Goal: Task Accomplishment & Management: Manage account settings

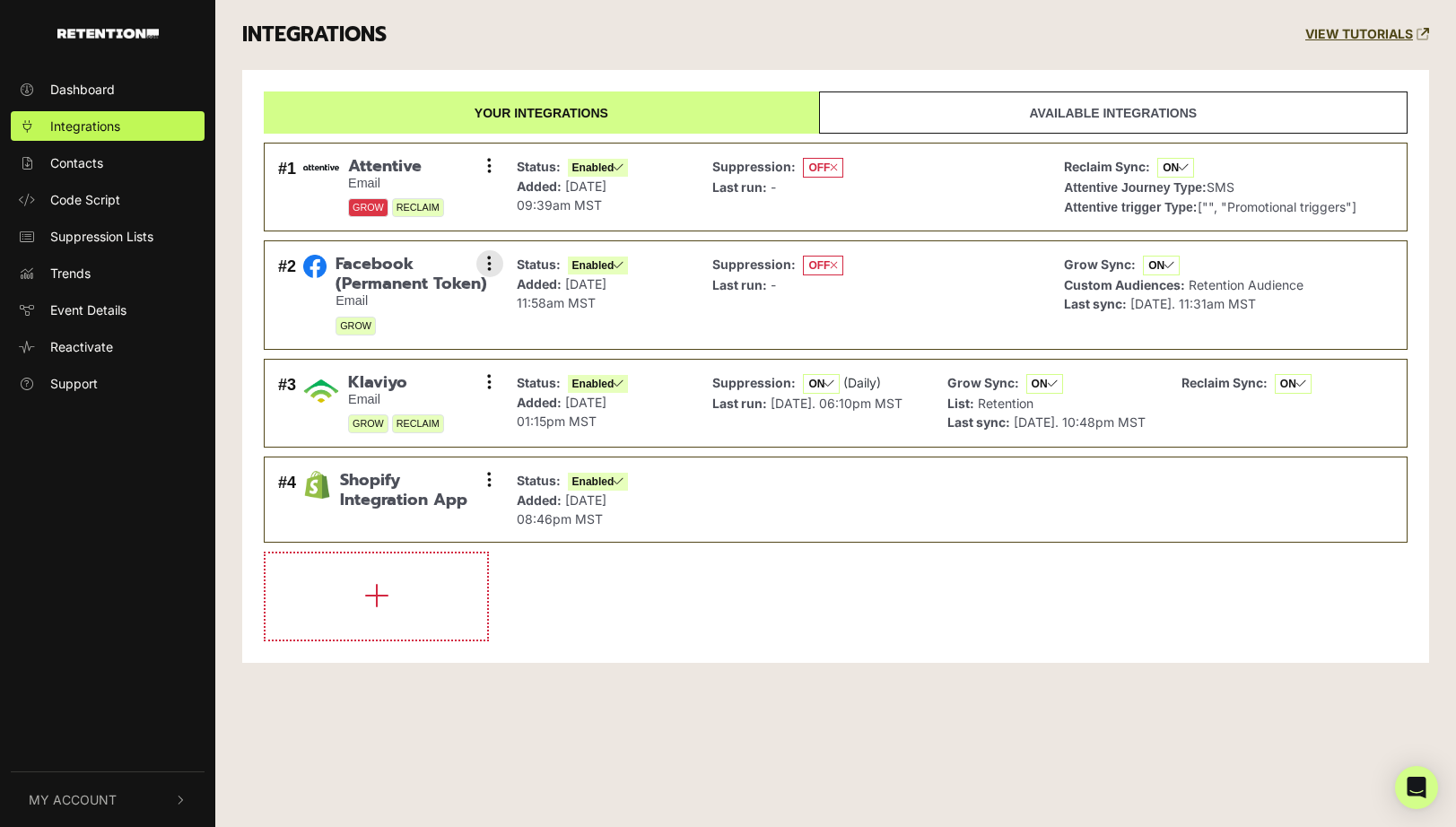
click at [381, 271] on span "Facebook (Permanent Token)" at bounding box center [412, 274] width 153 height 39
click at [492, 262] on icon at bounding box center [489, 263] width 5 height 18
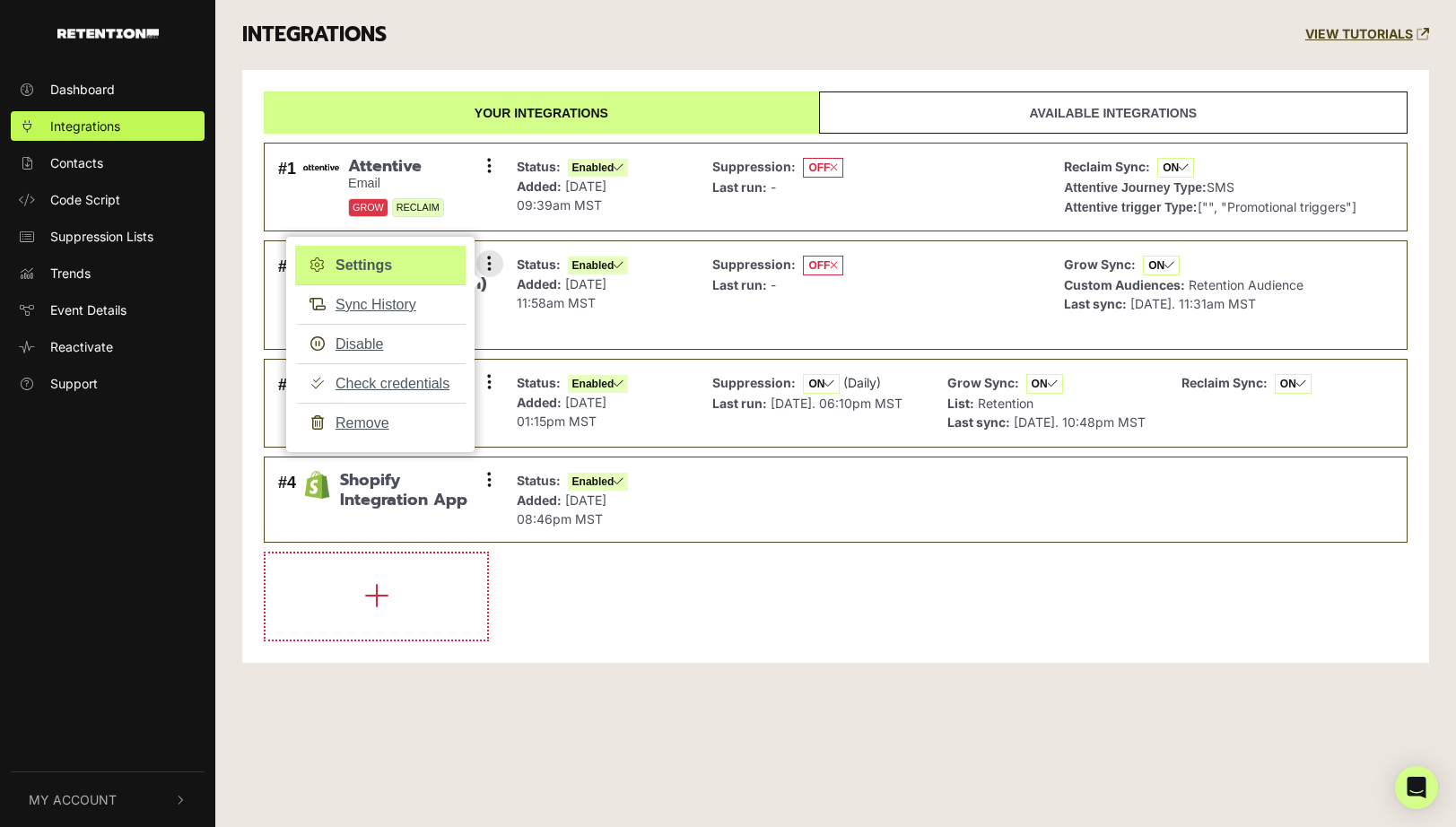
click at [431, 255] on link "Settings" at bounding box center [380, 265] width 171 height 40
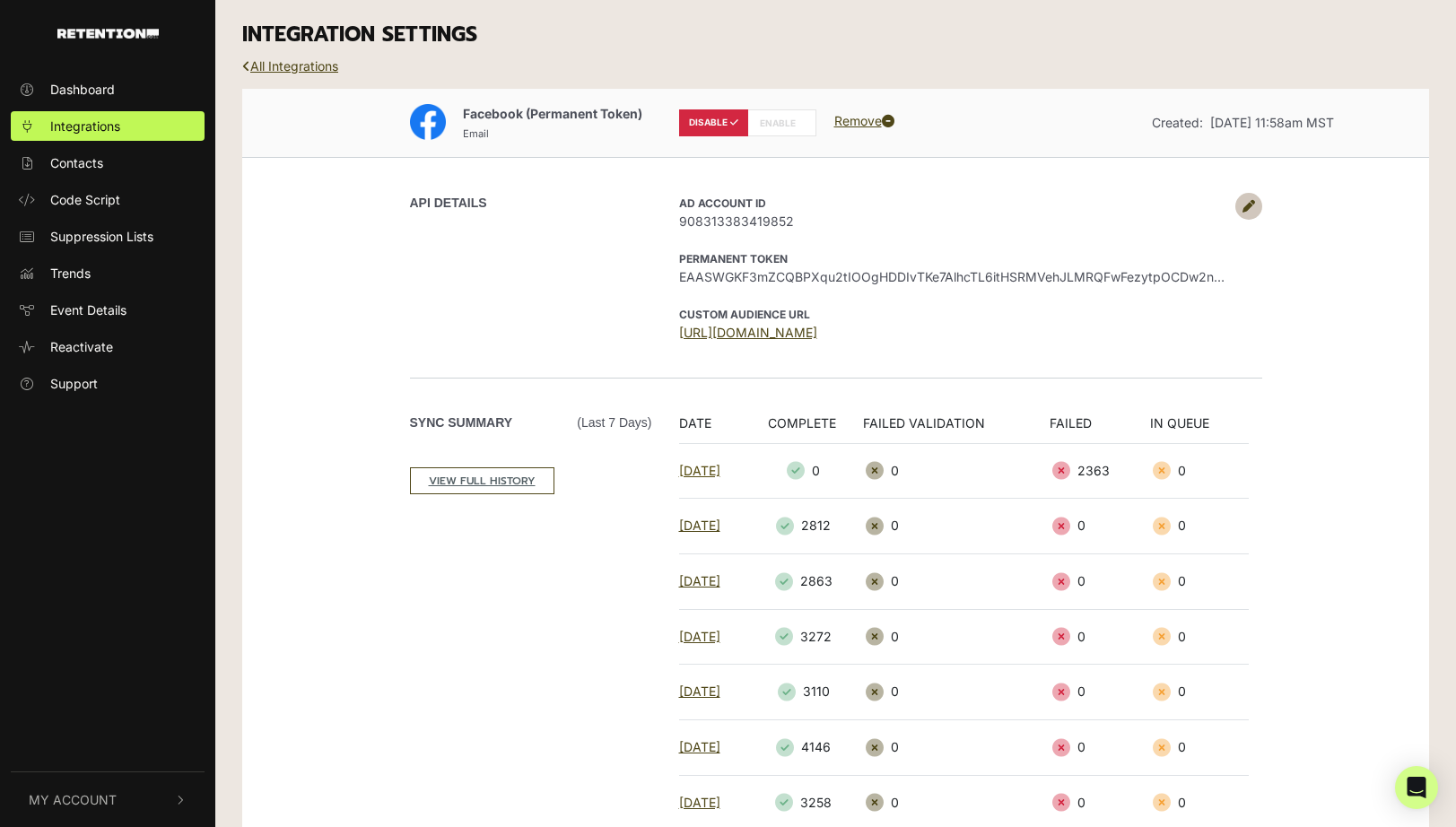
click at [721, 470] on link "[DATE]" at bounding box center [699, 470] width 41 height 15
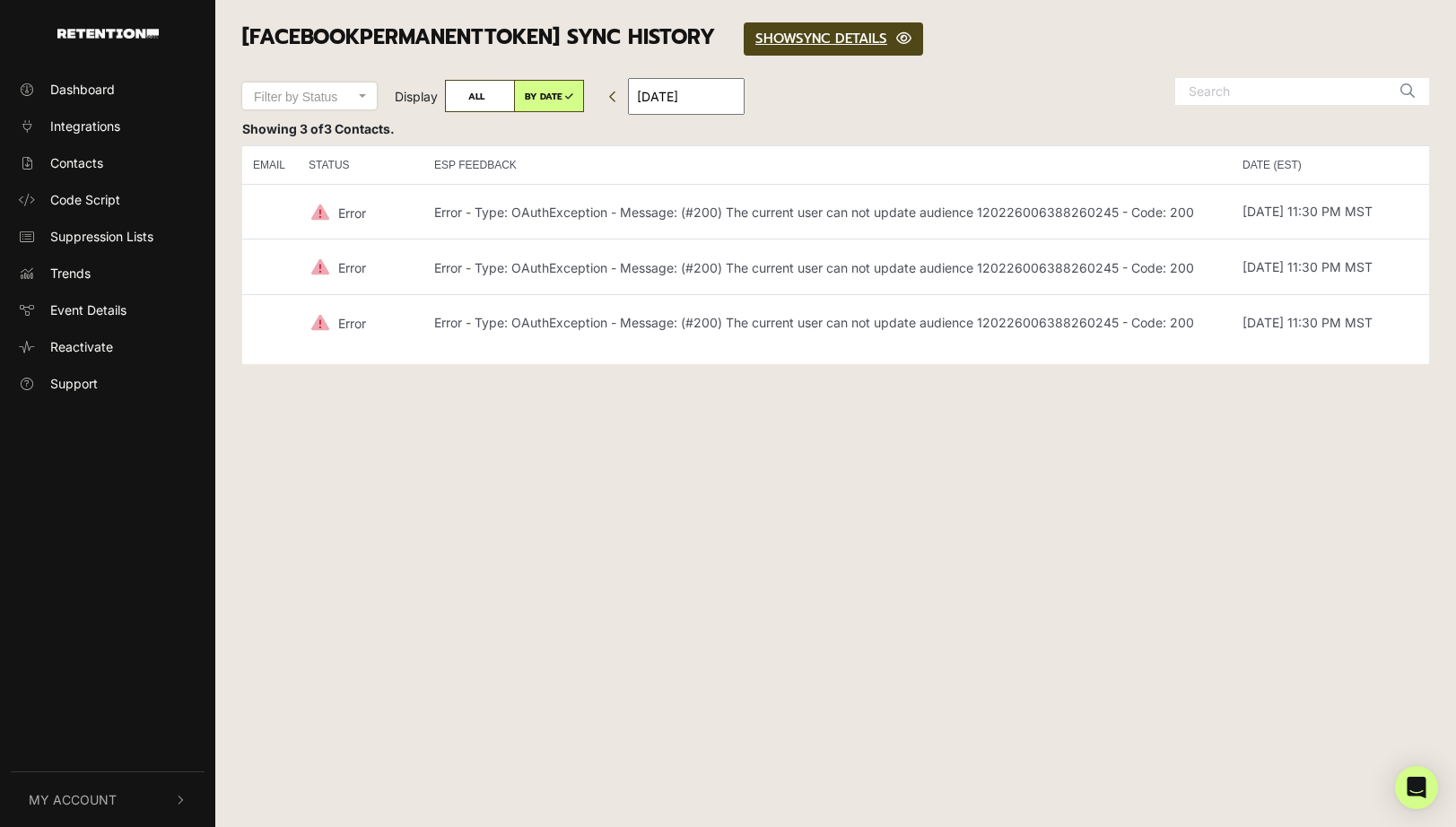
click at [868, 215] on p "Error - Type: OAuthException - Message: (#200) The current user can not update …" at bounding box center [813, 213] width 760 height 15
click at [611, 93] on icon at bounding box center [613, 97] width 8 height 13
click at [80, 123] on span "Integrations" at bounding box center [84, 126] width 70 height 19
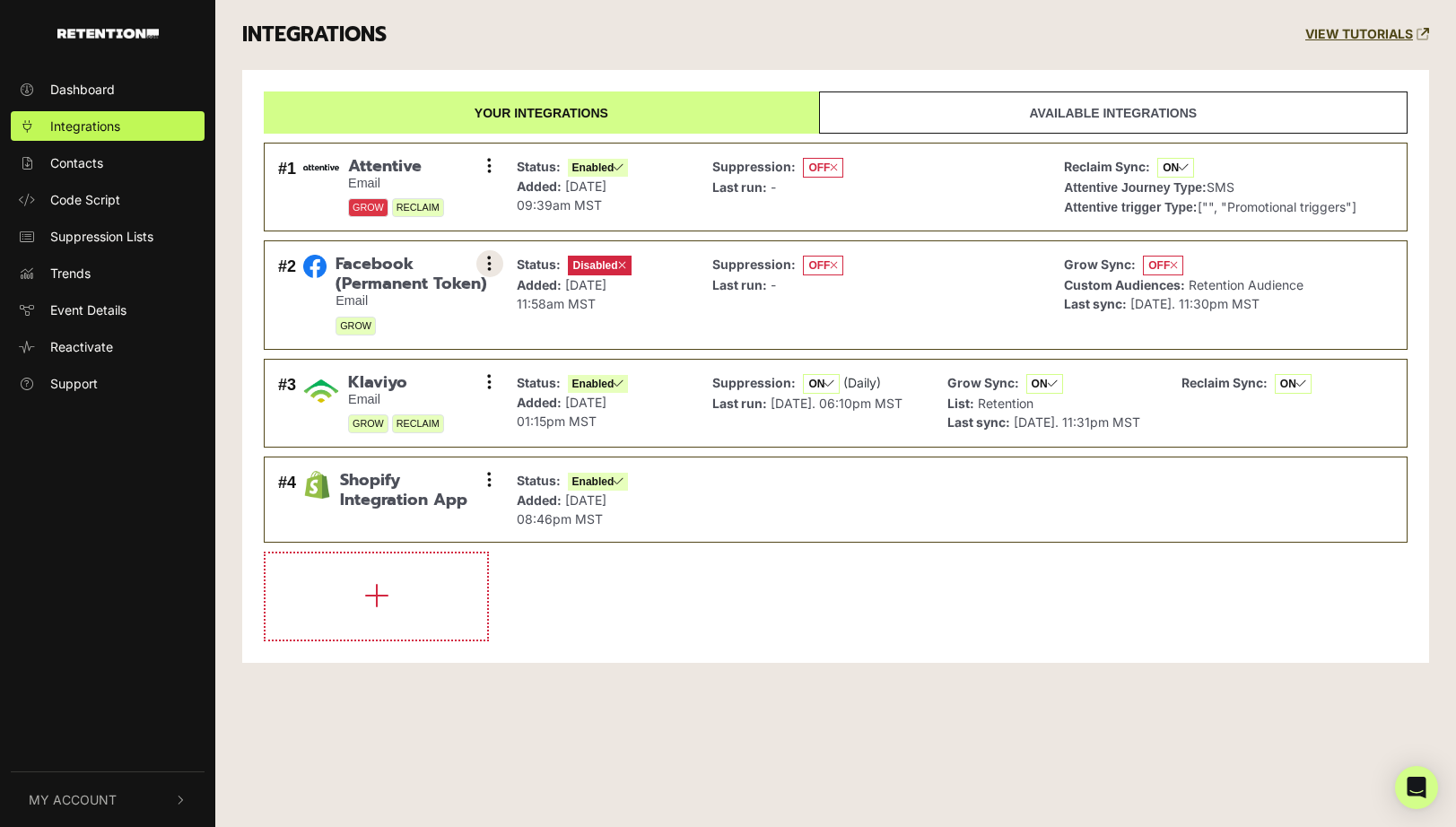
click at [483, 264] on button at bounding box center [490, 263] width 27 height 27
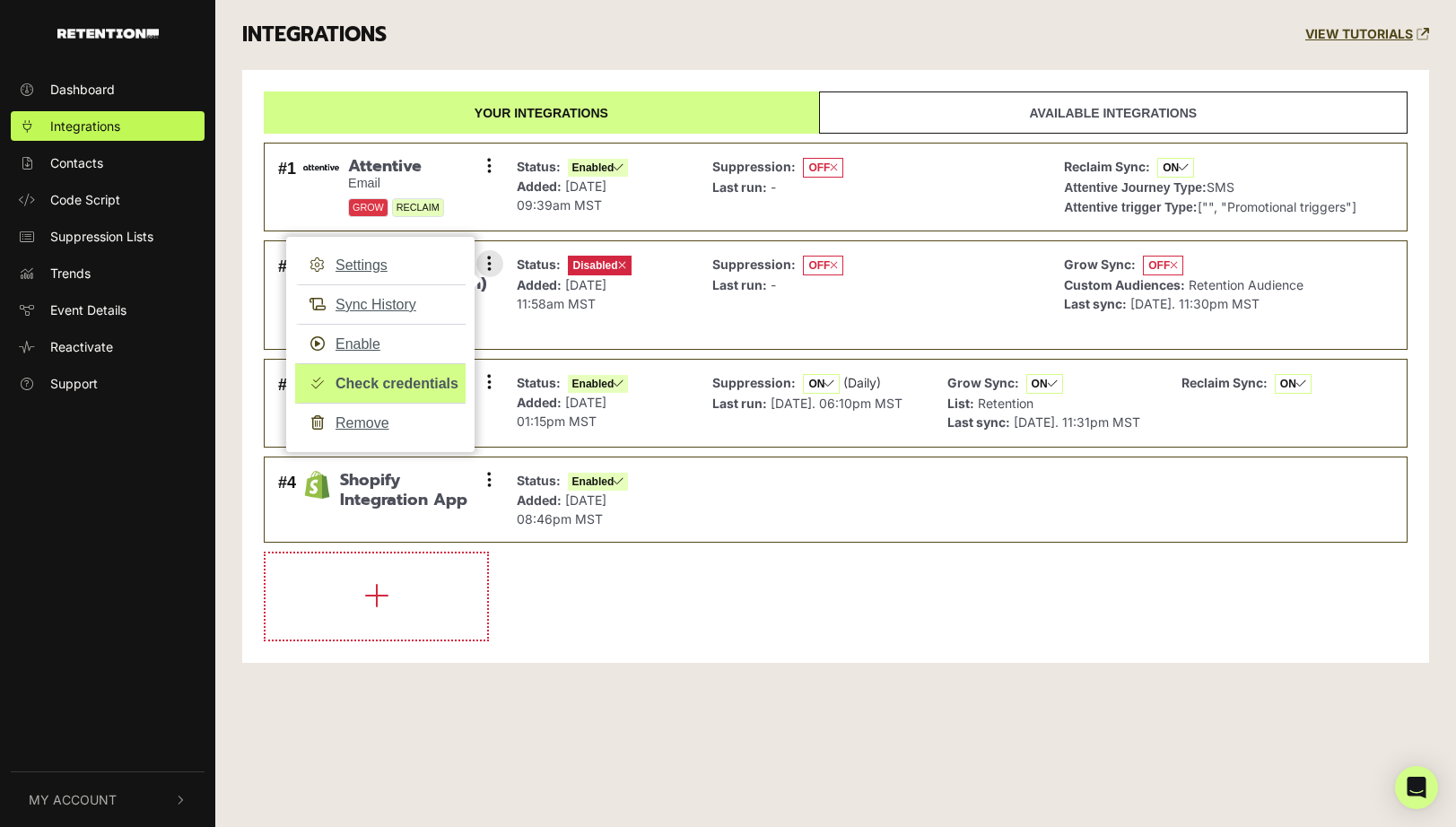
click at [395, 377] on link "Check credentials" at bounding box center [380, 384] width 171 height 41
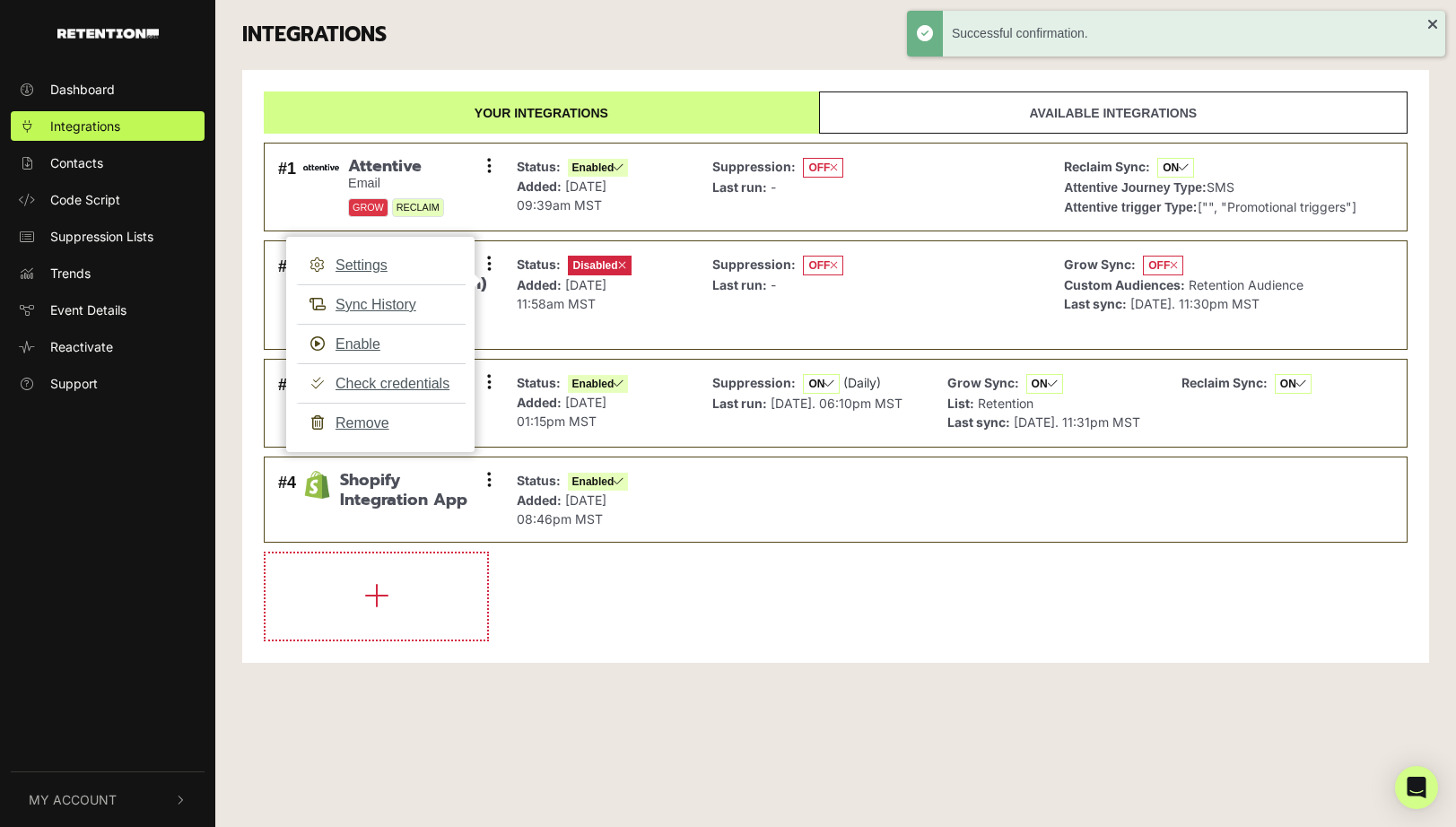
click at [246, 261] on div "Your integrations Available integrations #1 Attentive Email GROW RECLAIM Settin…" at bounding box center [836, 366] width 1187 height 593
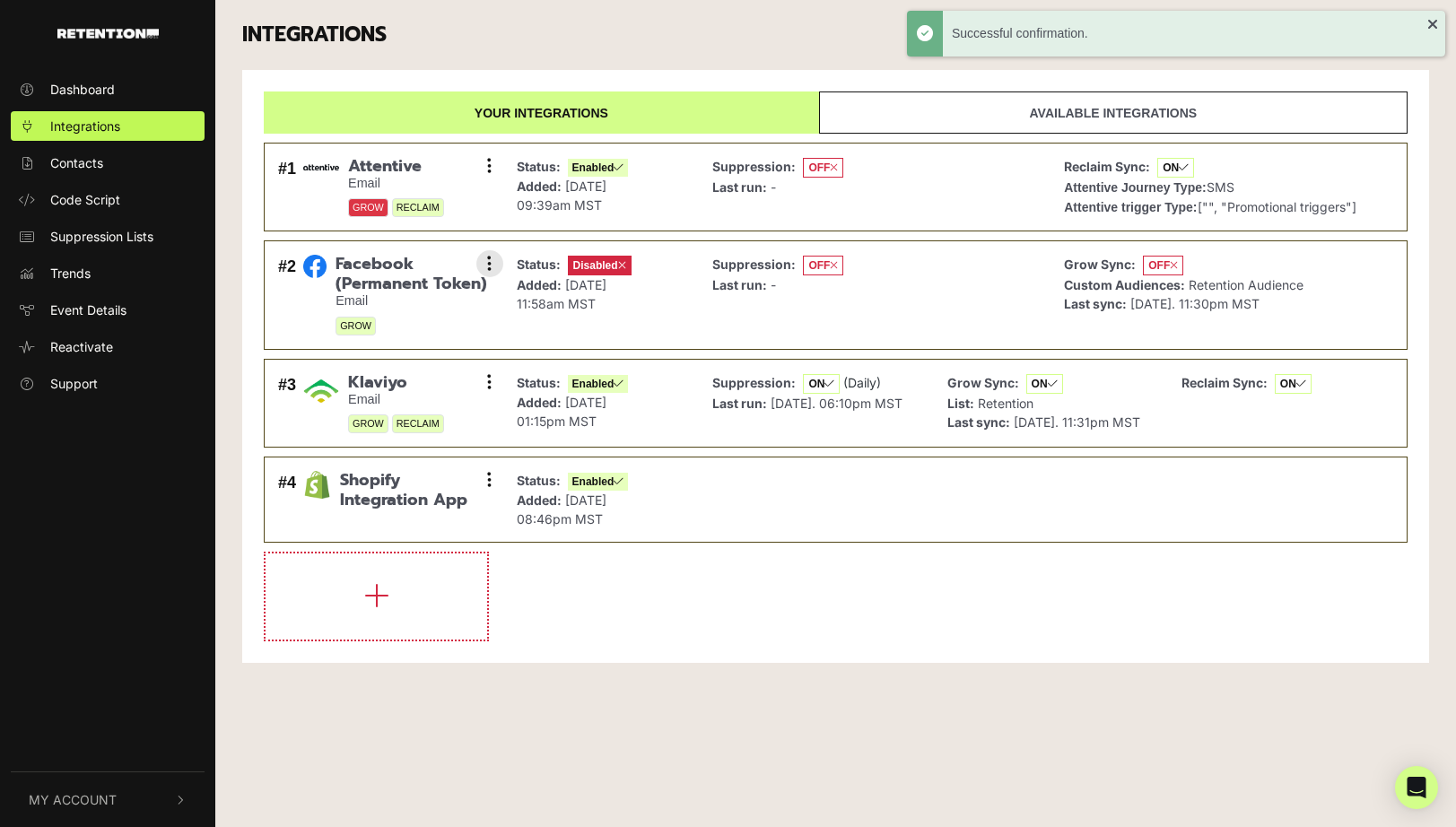
click at [389, 279] on span "Facebook (Permanent Token)" at bounding box center [412, 274] width 153 height 39
click at [497, 261] on button at bounding box center [490, 263] width 27 height 27
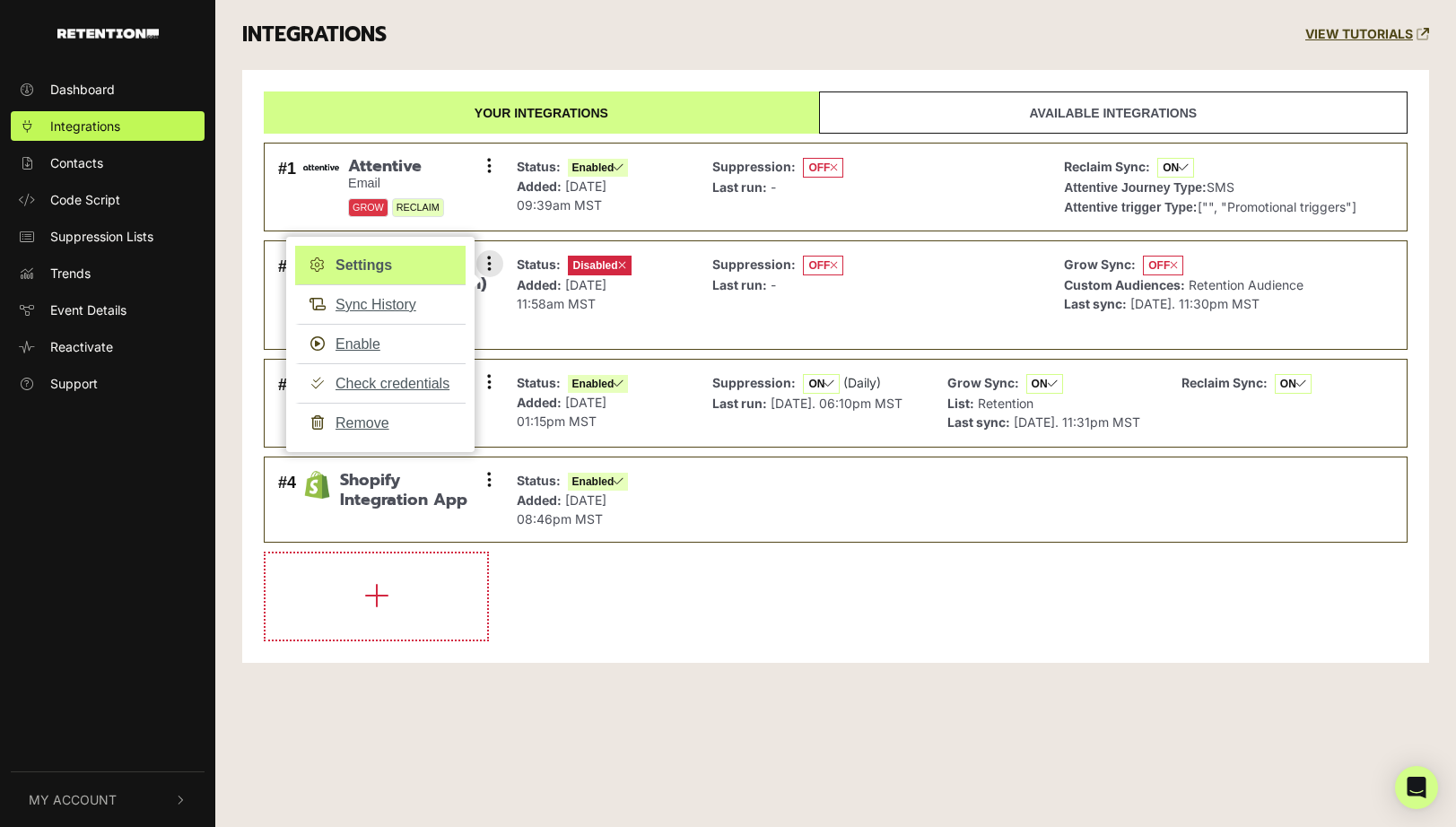
click at [413, 270] on link "Settings" at bounding box center [380, 265] width 171 height 40
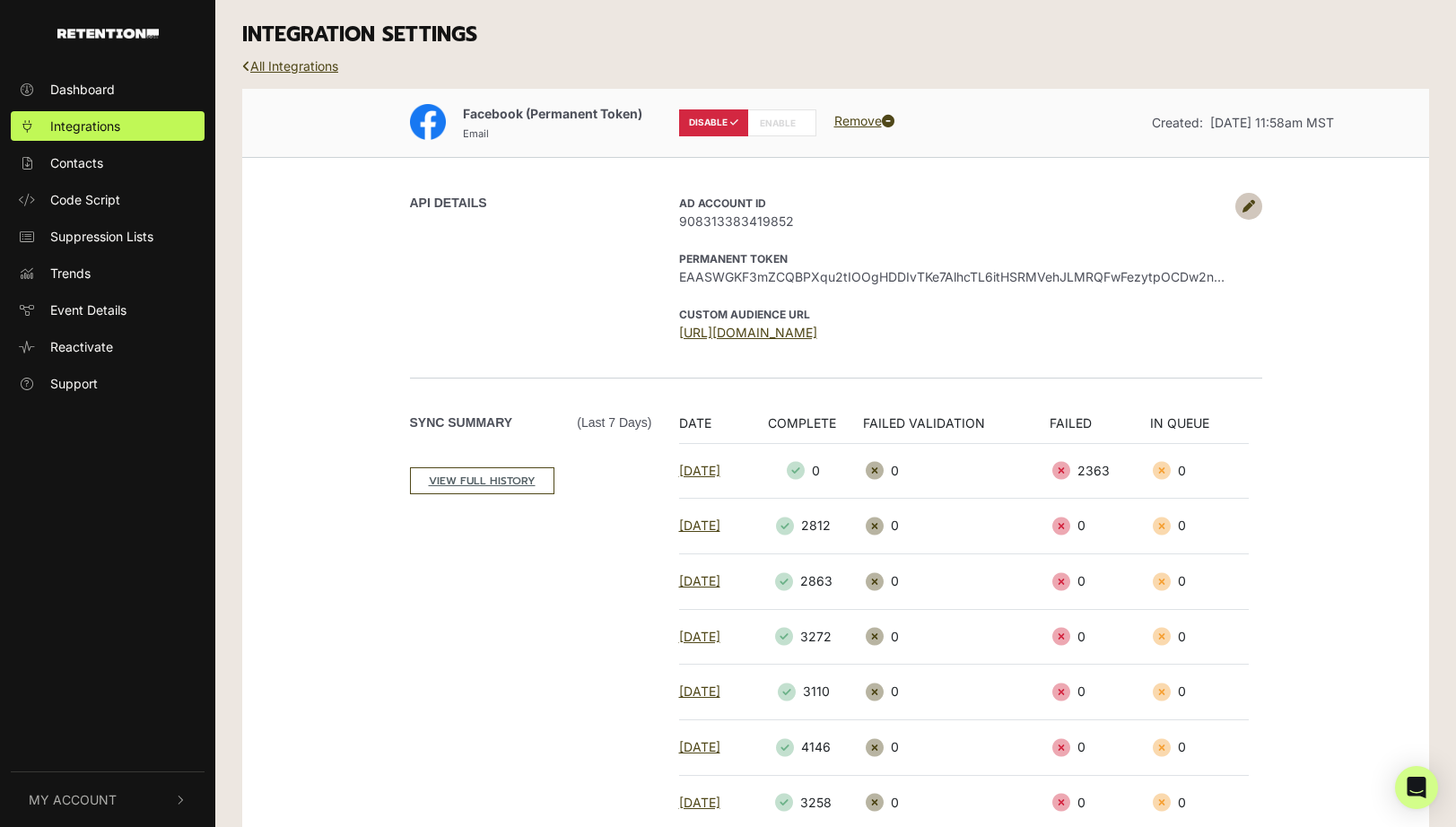
click at [780, 274] on span "EAASWGKF3mZCQBPXqu2tIOOgHDDIvTKe7AlhcTL6itHSRMVehJLMRQFwFezytpOCDw2nBZBE2DsWtuk…" at bounding box center [952, 276] width 547 height 19
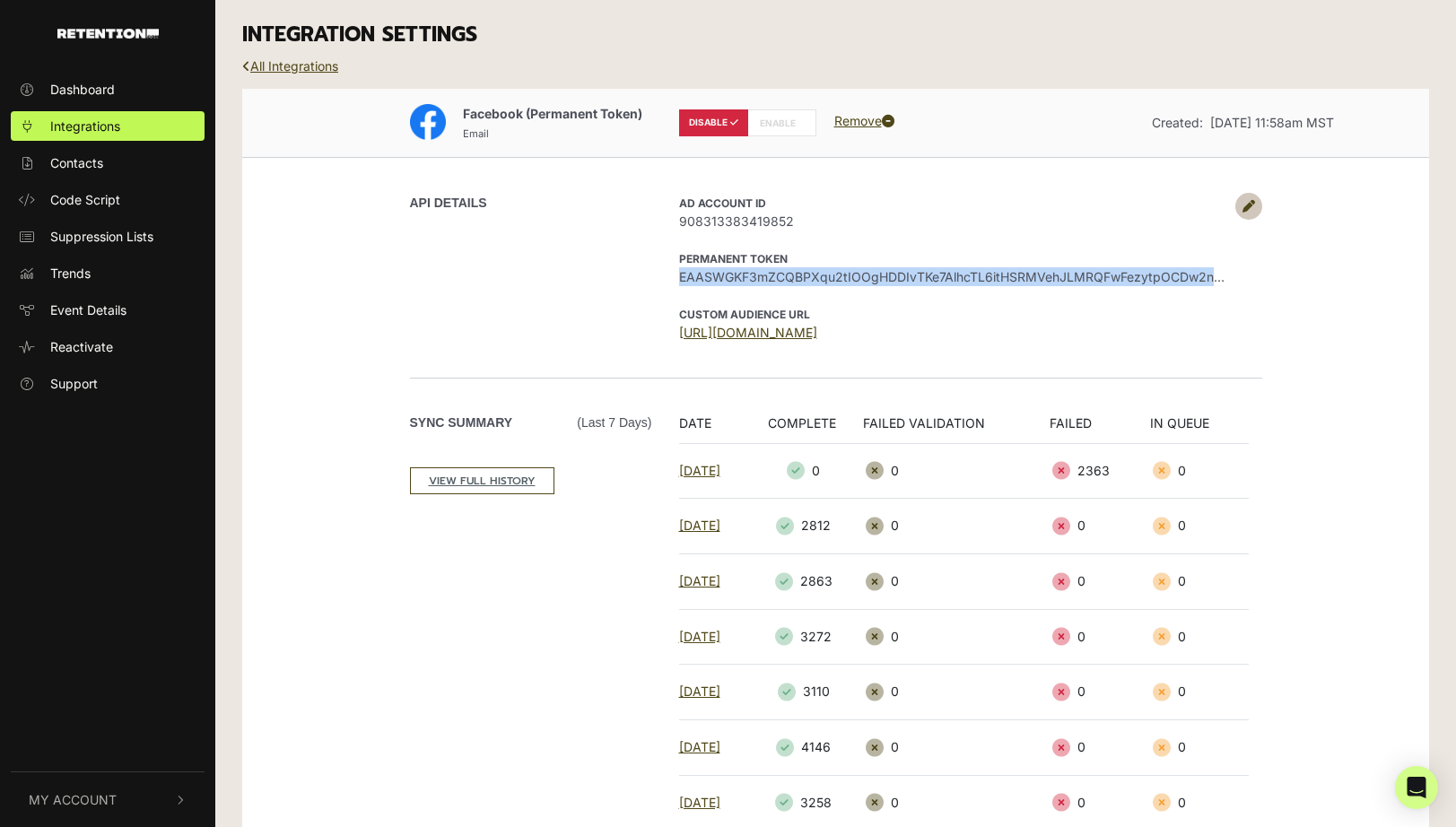
click at [780, 274] on span "EAASWGKF3mZCQBPXqu2tIOOgHDDIvTKe7AlhcTL6itHSRMVehJLMRQFwFezytpOCDw2nBZBE2DsWtuk…" at bounding box center [952, 276] width 547 height 19
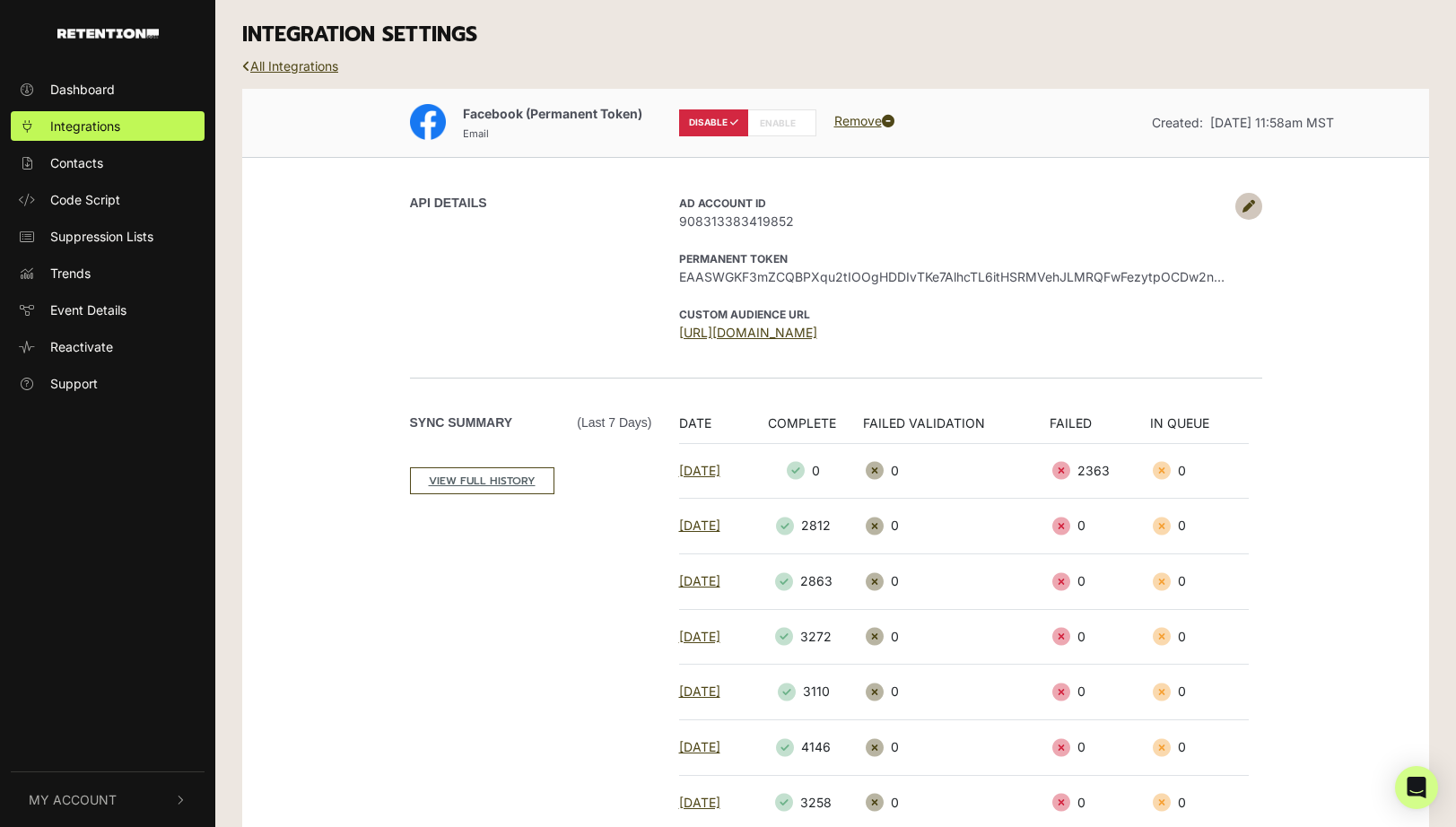
click at [1245, 225] on div "AD Account ID 908313383419852 Permanent Token EAASWGKF3mZCQBPXqu2tIOOgHDDIvTKe7…" at bounding box center [964, 267] width 596 height 149
click at [1243, 195] on link at bounding box center [1248, 206] width 27 height 27
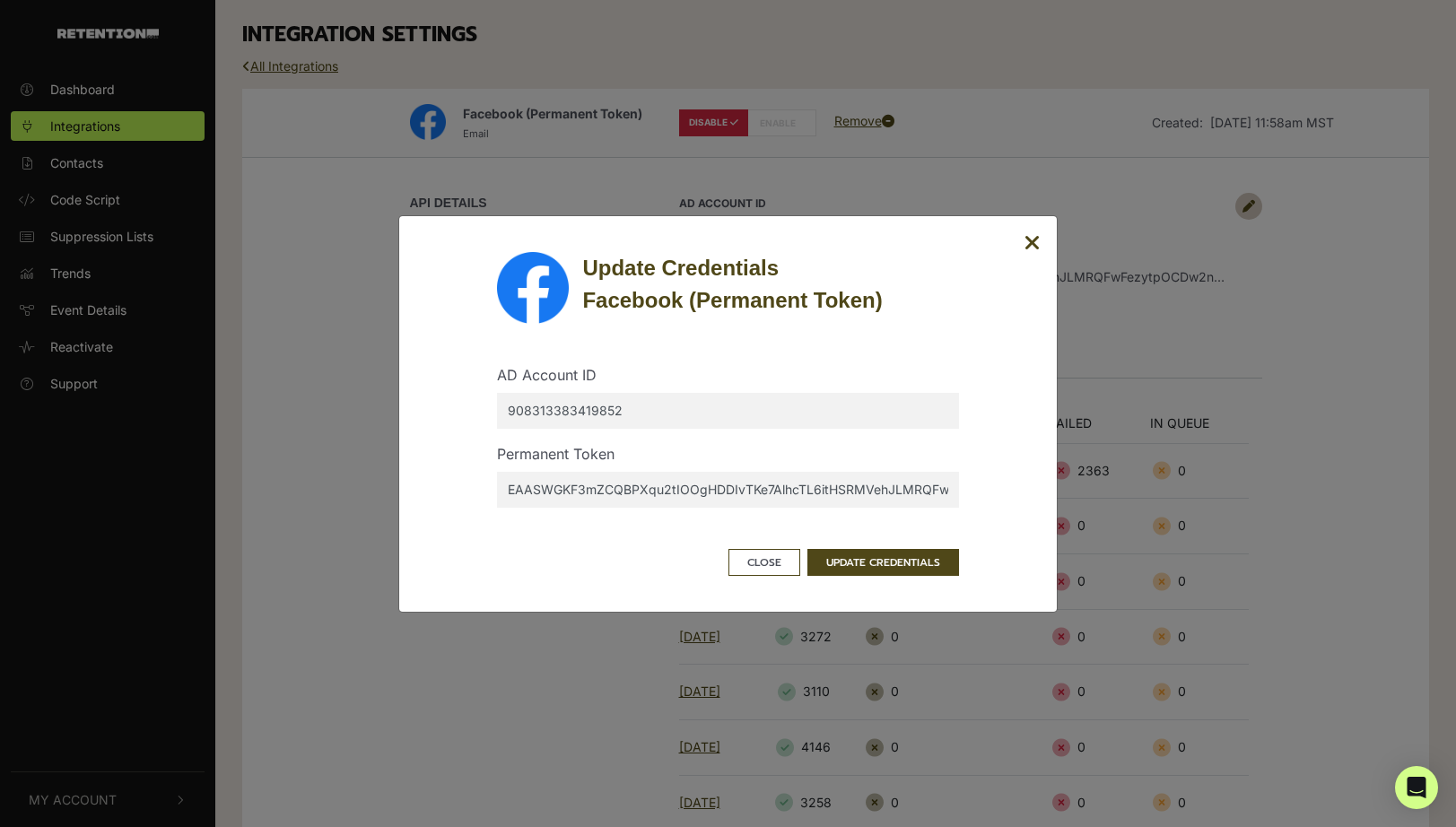
click at [1026, 235] on icon "Close" at bounding box center [1032, 243] width 16 height 21
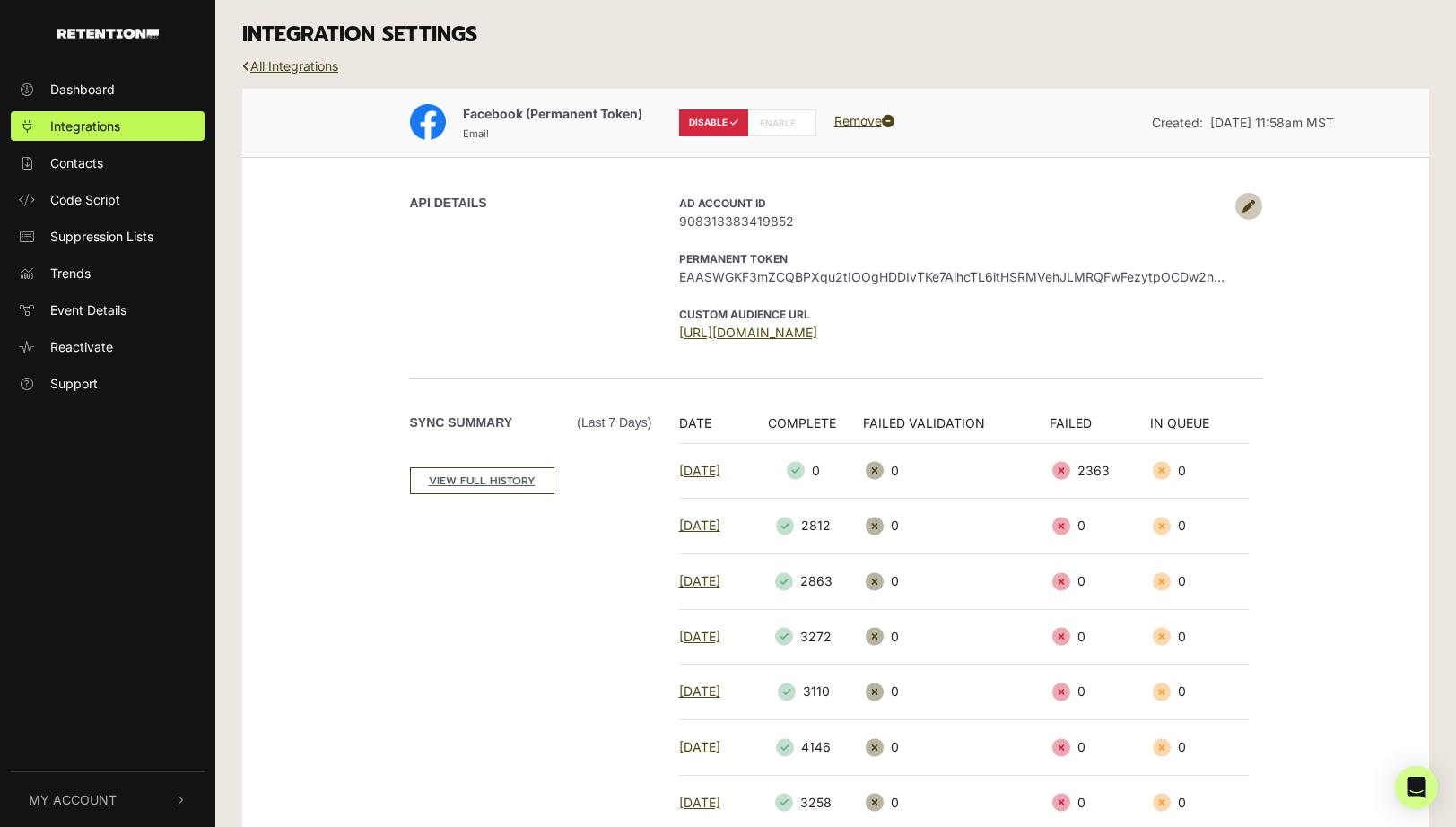
click at [817, 330] on link "https://business.facebook.com/ads/manage/customaudiences/tos/?act=9083133834198…" at bounding box center [747, 332] width 138 height 15
